Goal: Navigation & Orientation: Find specific page/section

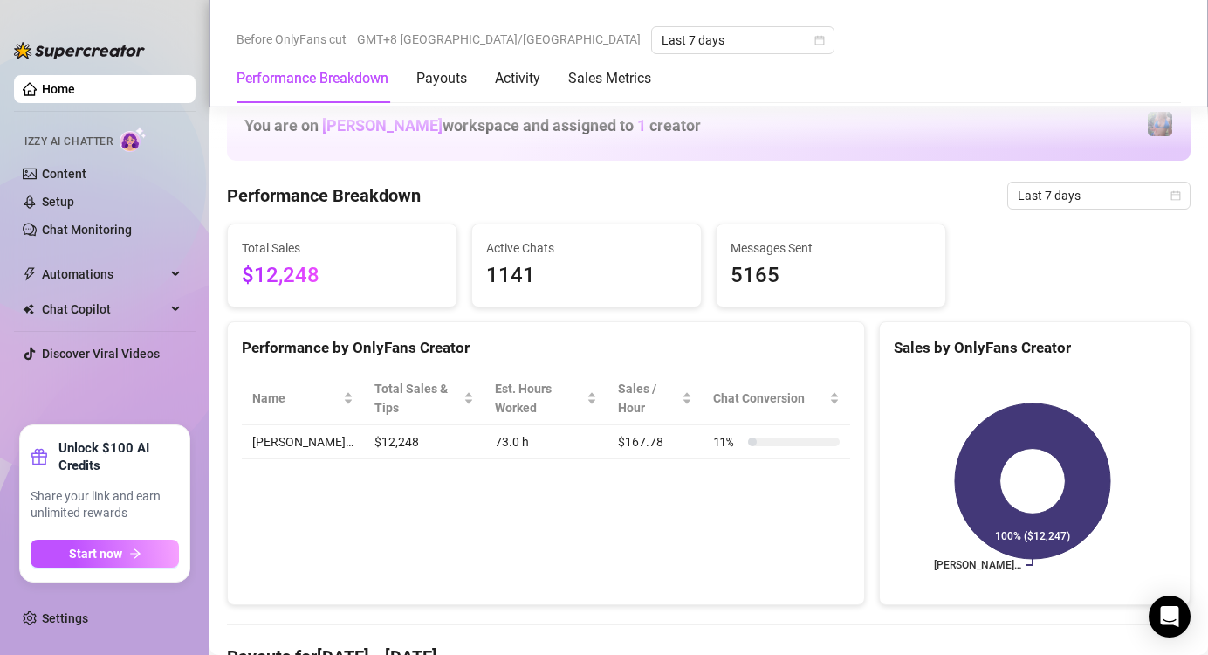
scroll to position [873, 0]
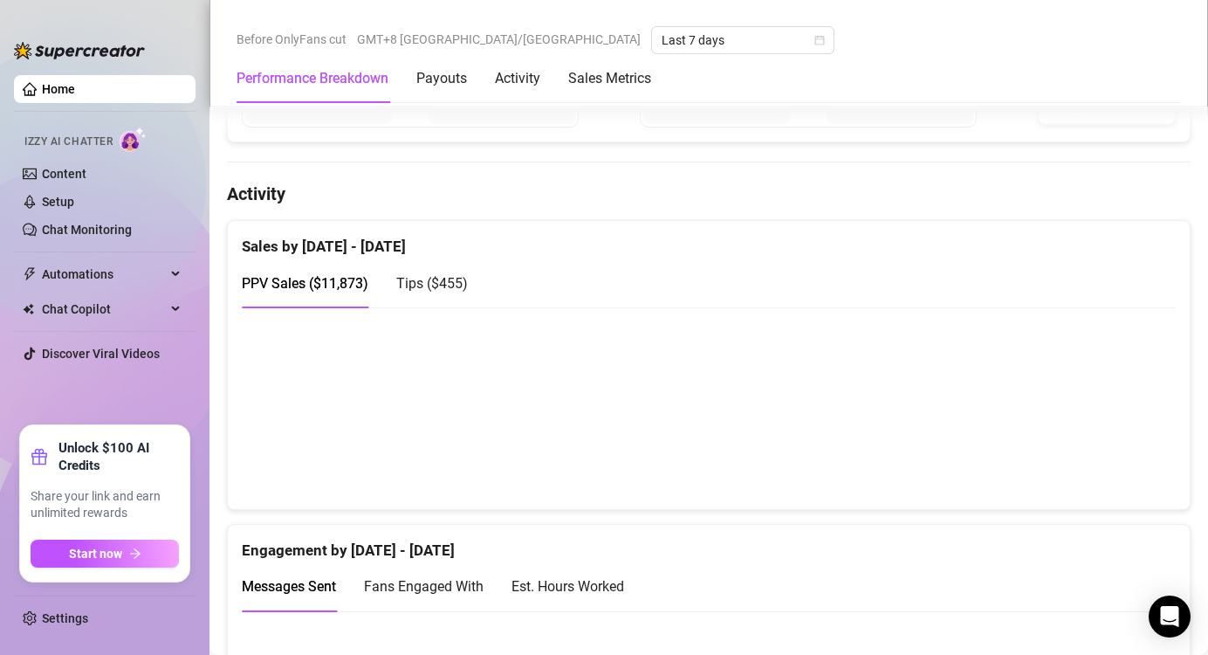
scroll to position [785, 0]
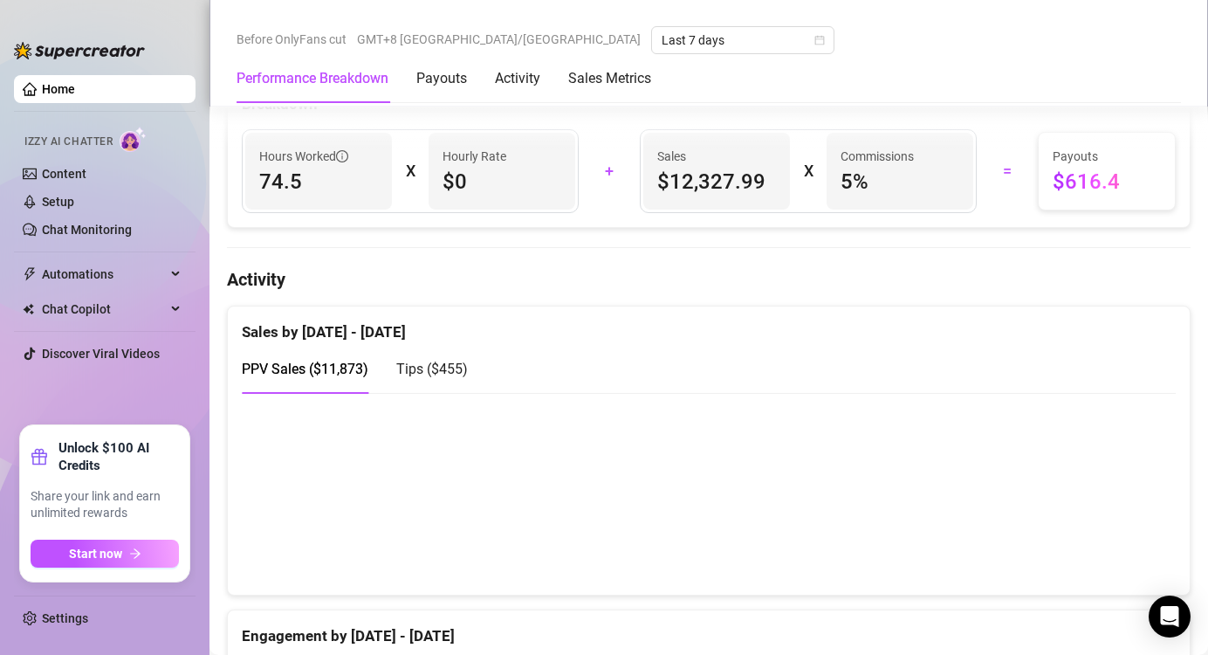
scroll to position [785, 0]
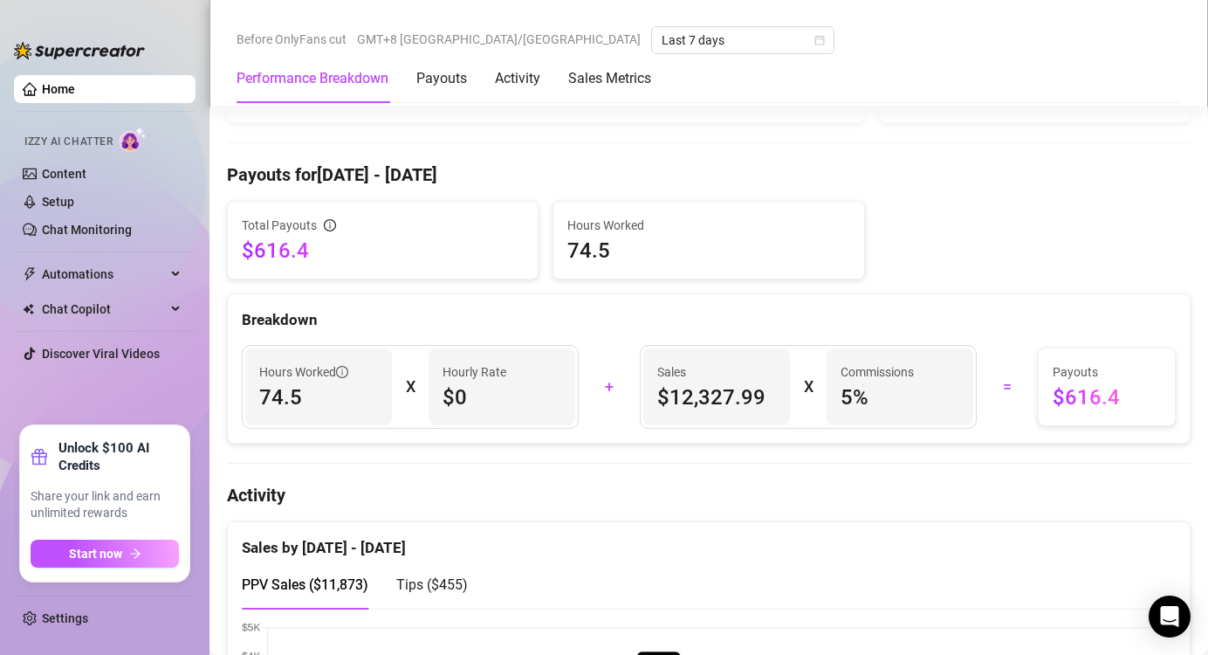
scroll to position [611, 0]
